Goal: Information Seeking & Learning: Learn about a topic

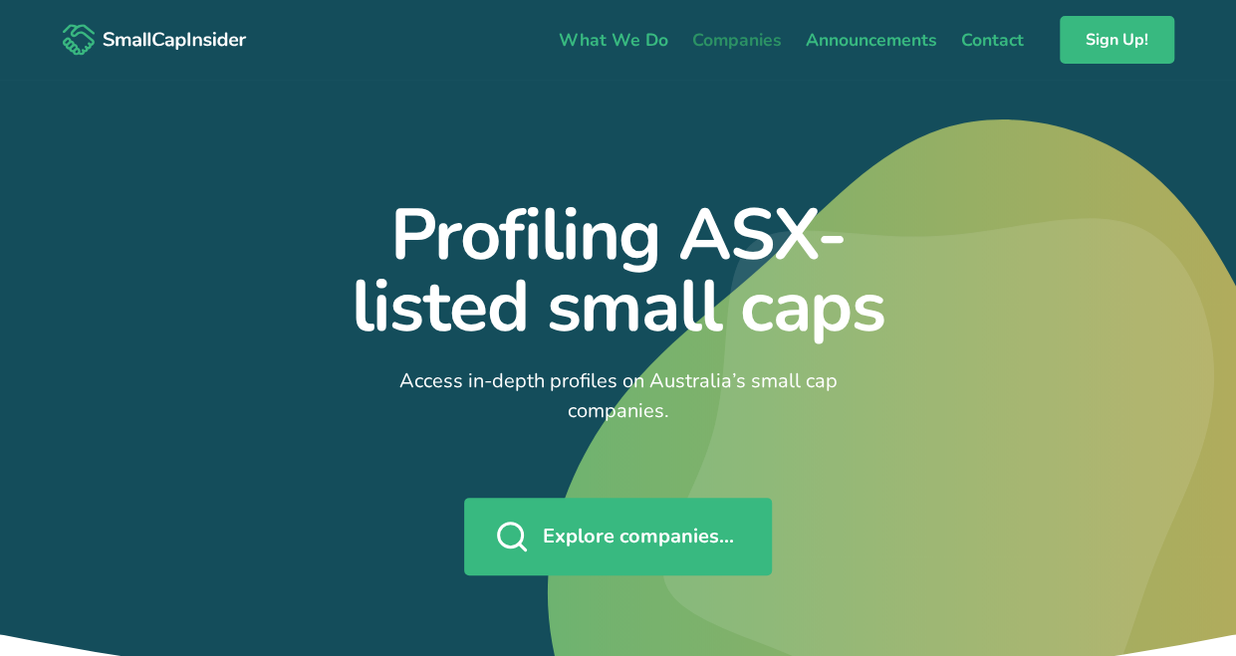
click at [757, 29] on link "Companies" at bounding box center [737, 40] width 114 height 42
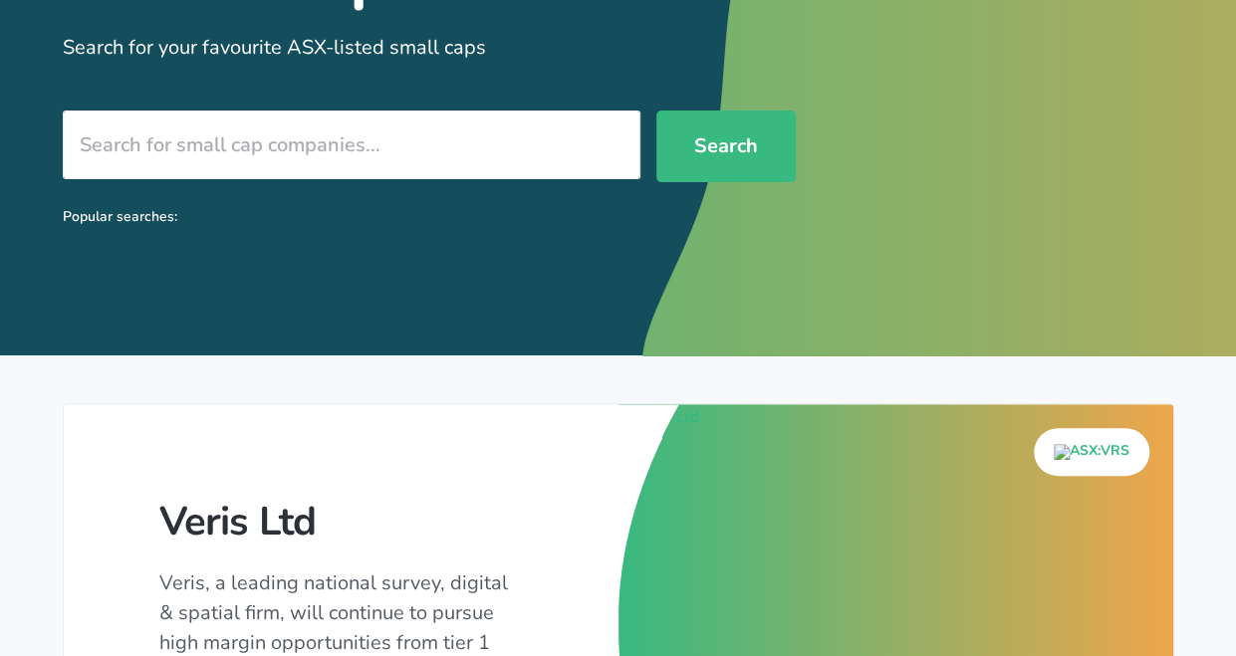
scroll to position [263, 0]
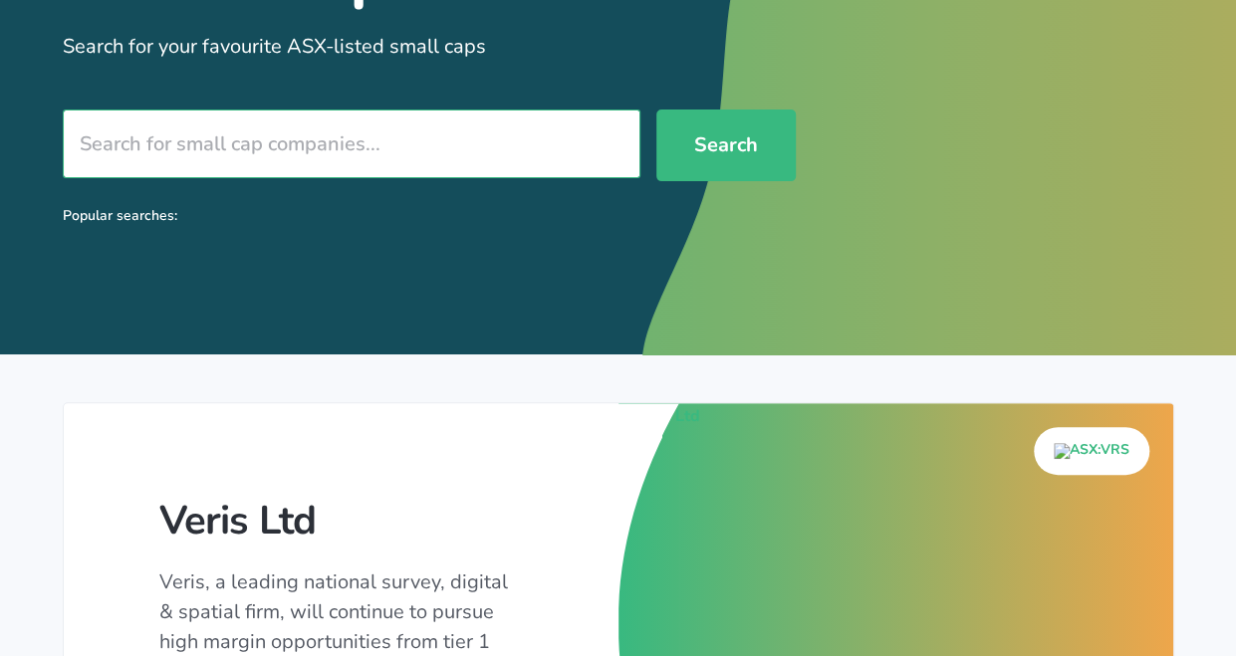
click at [499, 155] on input "search" at bounding box center [352, 144] width 578 height 69
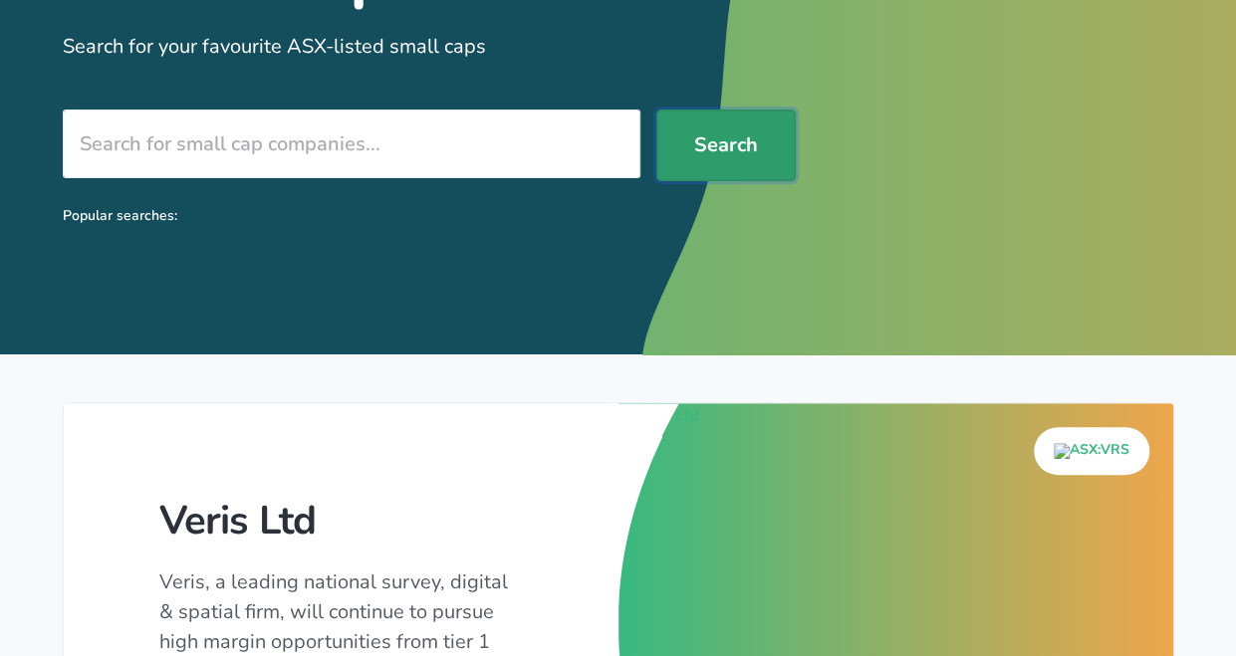
click at [713, 158] on button "Search" at bounding box center [725, 146] width 139 height 72
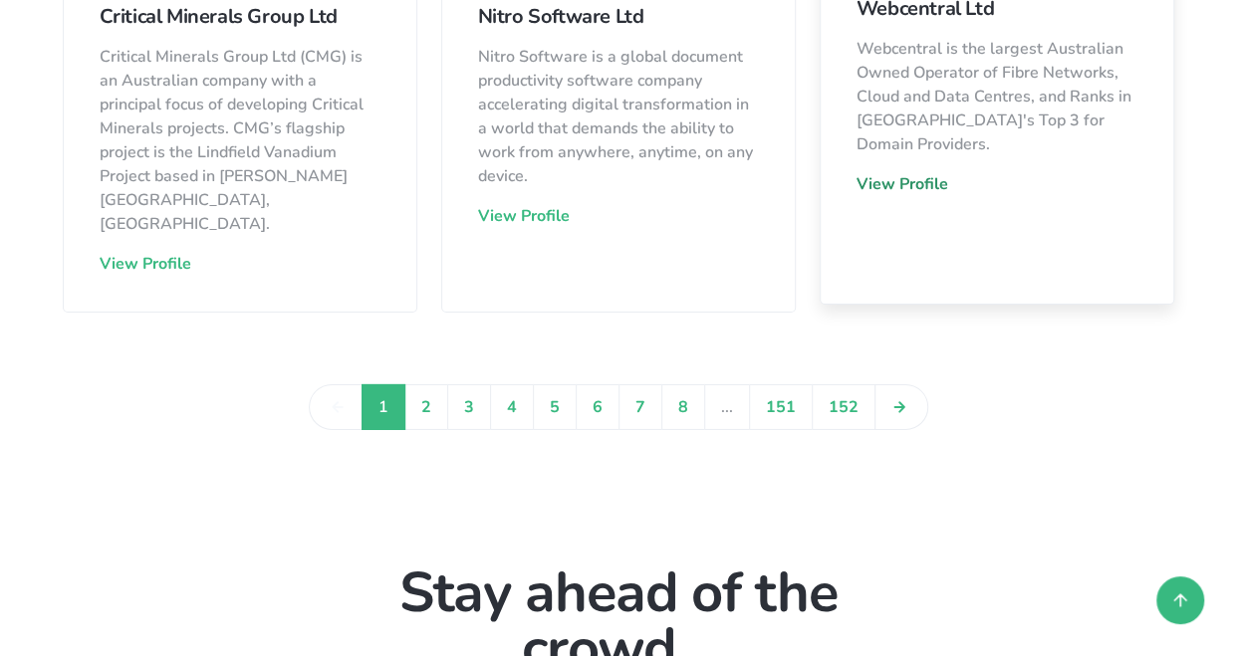
scroll to position [2995, 0]
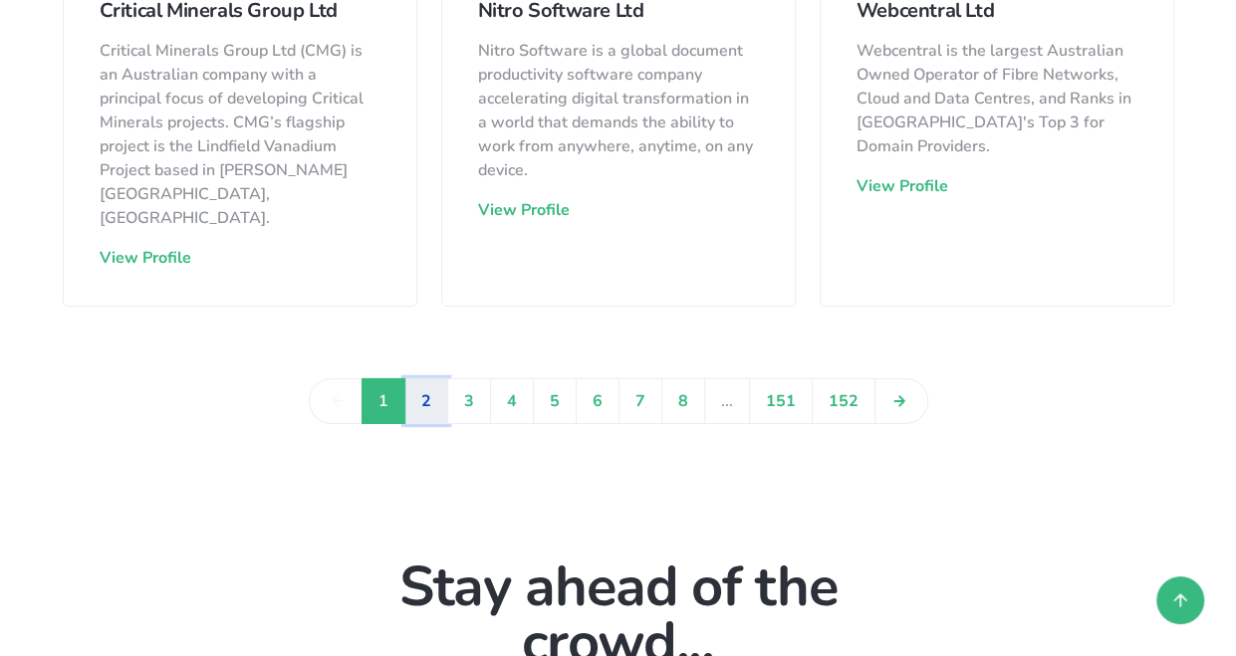
click at [437, 379] on link "2" at bounding box center [426, 402] width 44 height 46
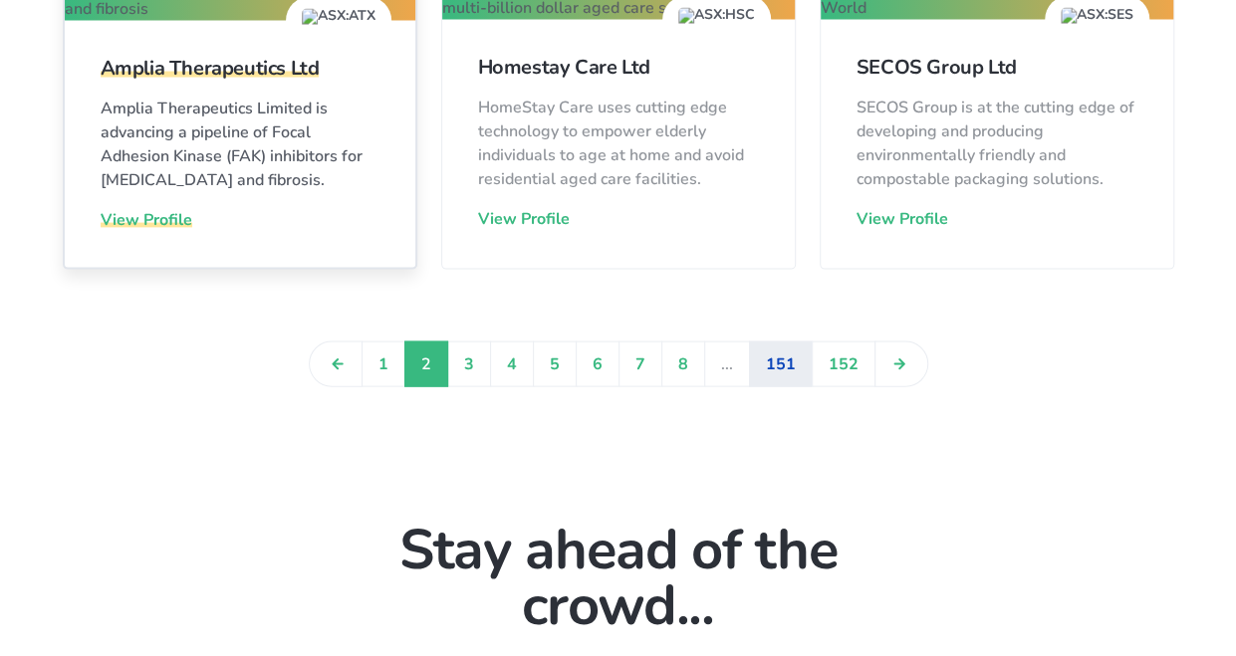
scroll to position [1935, 0]
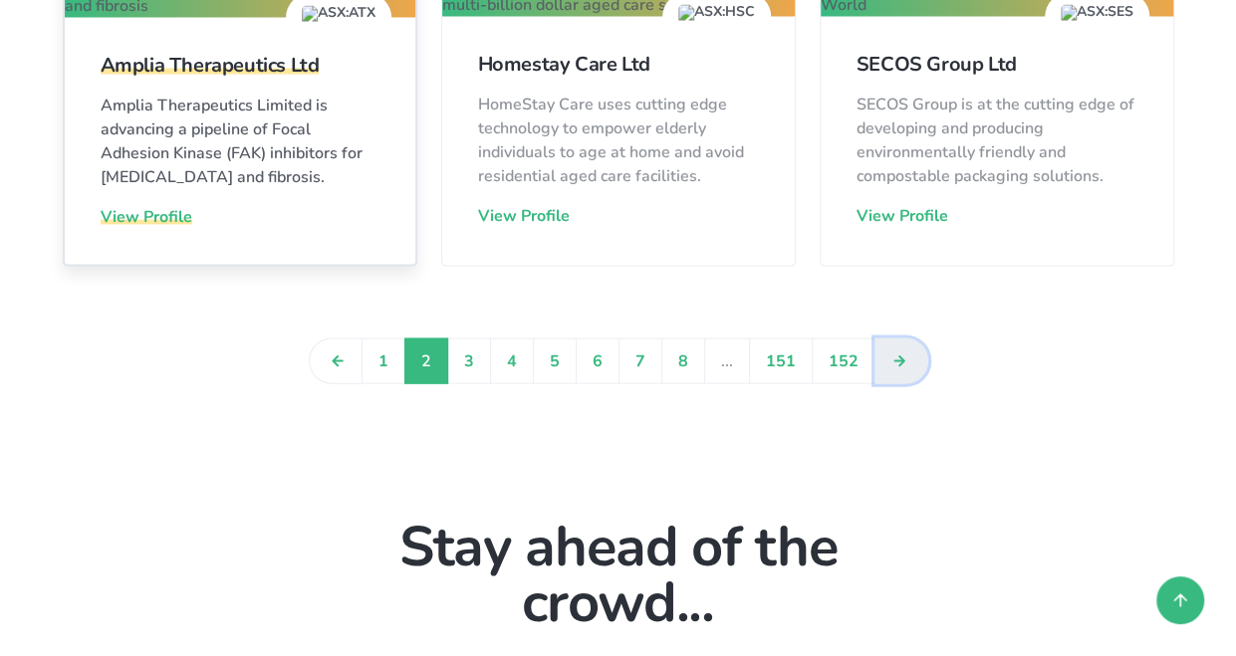
click at [895, 357] on icon "Next »" at bounding box center [899, 361] width 9 height 9
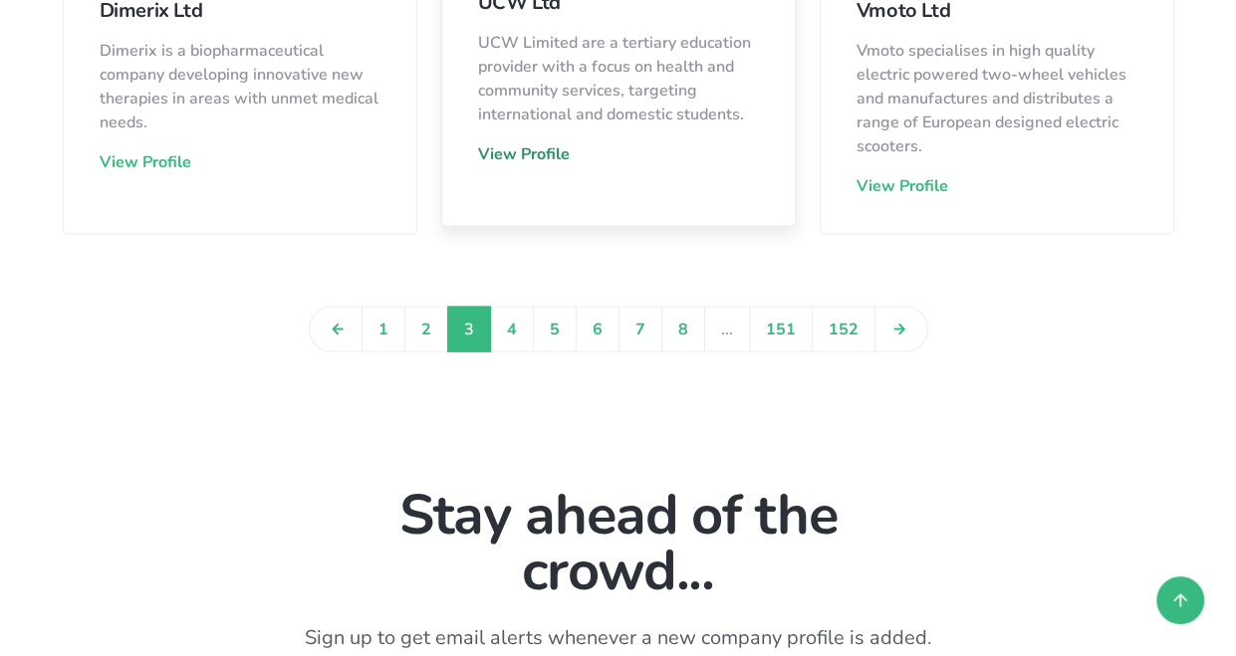
scroll to position [1940, 0]
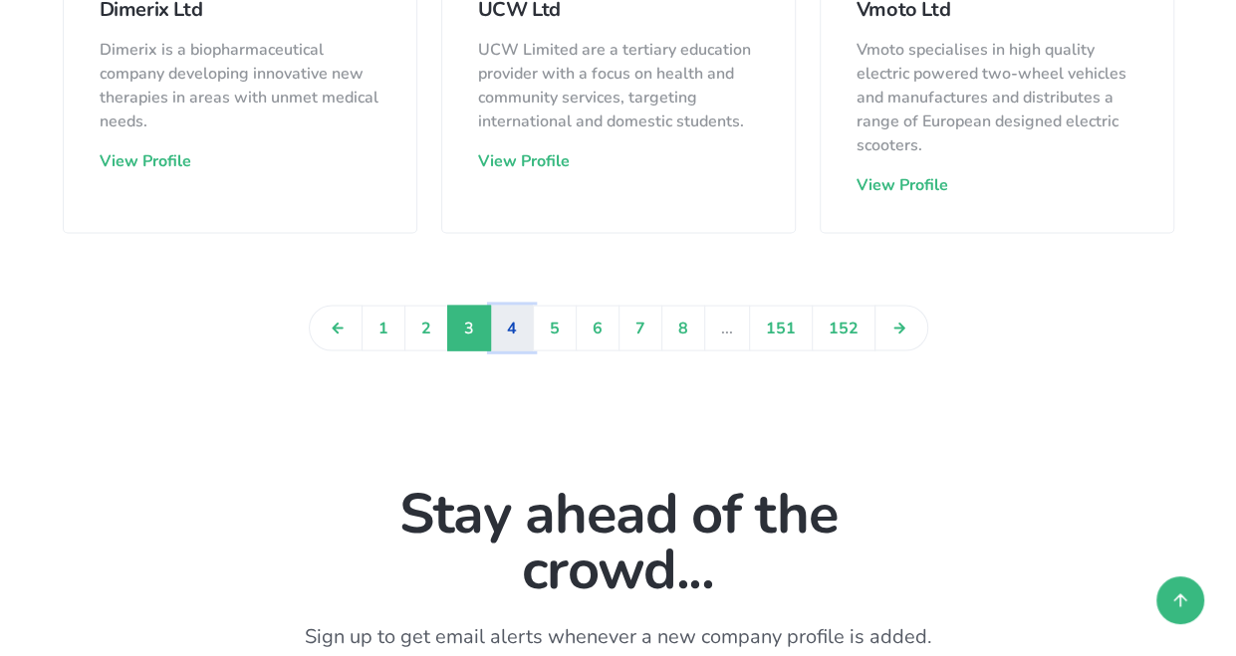
click at [518, 306] on link "4" at bounding box center [512, 329] width 44 height 46
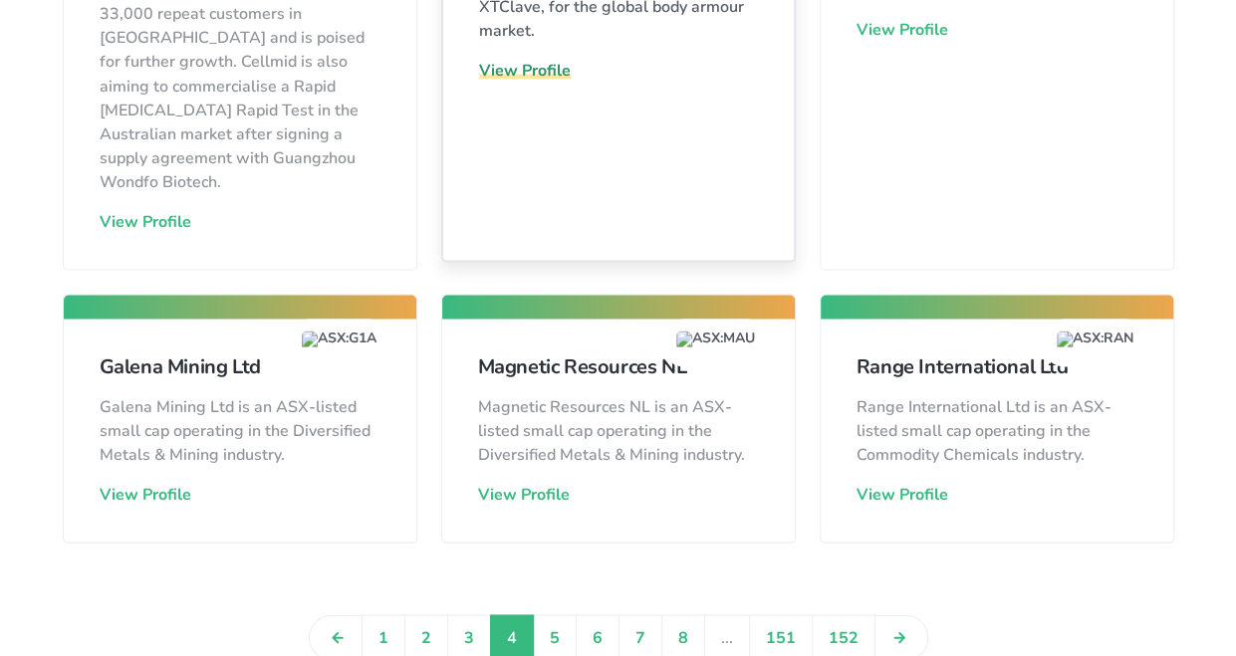
scroll to position [1870, 0]
